Goal: Task Accomplishment & Management: Use online tool/utility

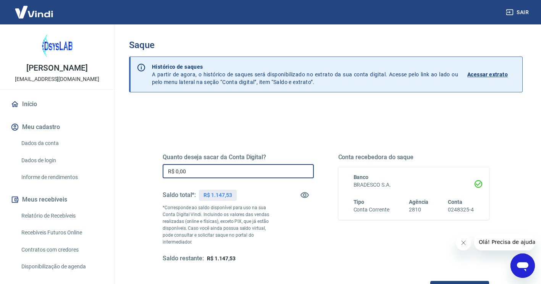
drag, startPoint x: 169, startPoint y: 173, endPoint x: 234, endPoint y: 162, distance: 65.9
click at [169, 173] on input "R$ 0,00" at bounding box center [238, 171] width 151 height 14
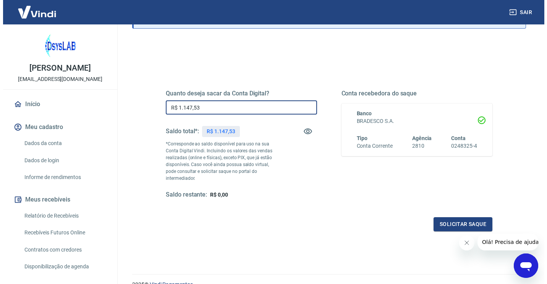
scroll to position [94, 0]
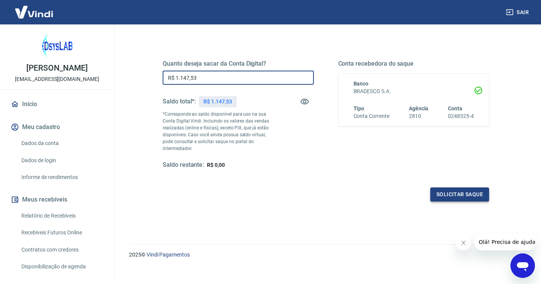
type input "R$ 1.147,53"
click at [457, 188] on button "Solicitar saque" at bounding box center [460, 195] width 59 height 14
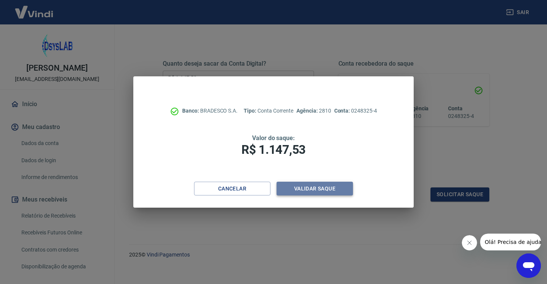
click at [330, 188] on button "Validar saque" at bounding box center [315, 189] width 76 height 14
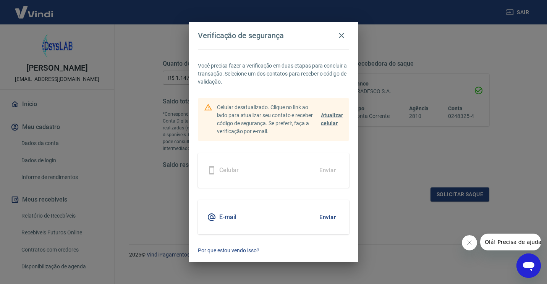
click at [316, 212] on button "Enviar" at bounding box center [327, 217] width 25 height 16
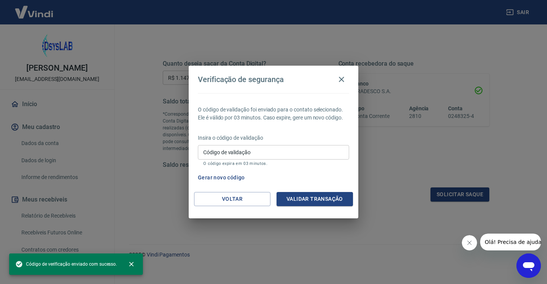
click at [222, 156] on div "Código de validação Código de validação O código expira em 03 minutos." at bounding box center [273, 155] width 151 height 21
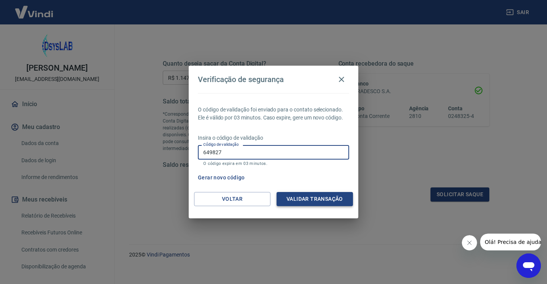
type input "649827"
click at [292, 196] on button "Validar transação" at bounding box center [315, 199] width 76 height 14
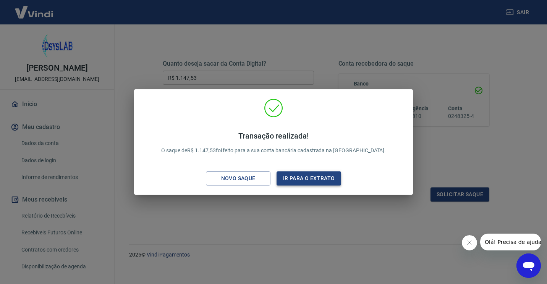
click at [301, 178] on button "Ir para o extrato" at bounding box center [309, 179] width 65 height 14
